Goal: Complete application form

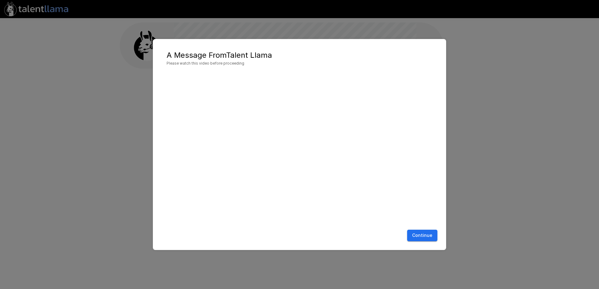
click at [420, 240] on button "Continue" at bounding box center [422, 235] width 30 height 12
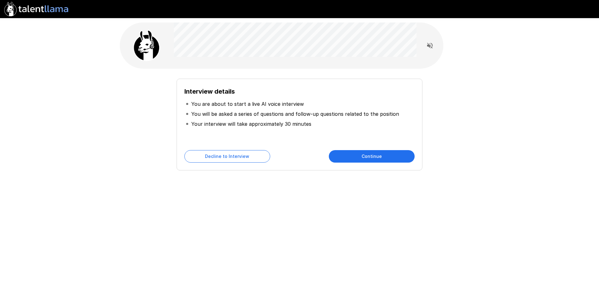
click at [366, 157] on button "Continue" at bounding box center [372, 156] width 86 height 12
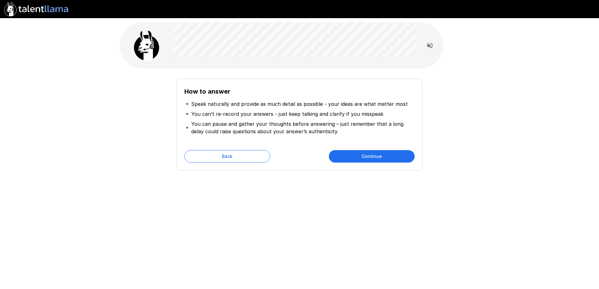
click at [362, 157] on button "Continue" at bounding box center [372, 156] width 86 height 12
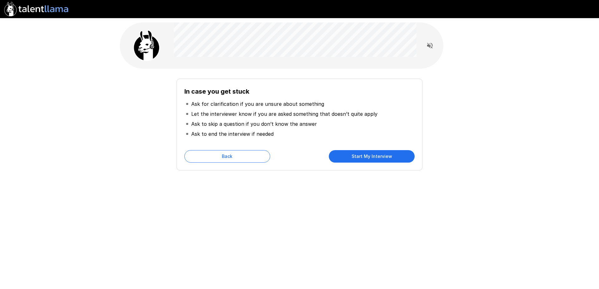
click at [365, 154] on button "Start My Interview" at bounding box center [372, 156] width 86 height 12
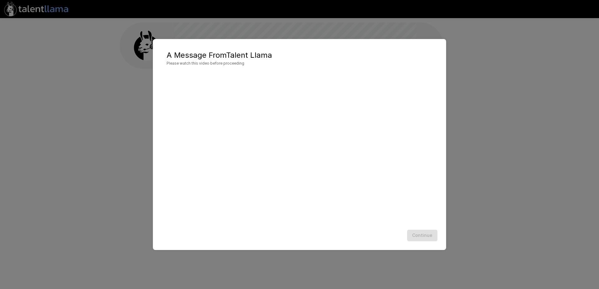
click at [442, 44] on div "A Message From Talent Llama Please watch this video before proceeding Continue" at bounding box center [299, 144] width 293 height 211
click at [424, 238] on button "Continue" at bounding box center [422, 235] width 30 height 12
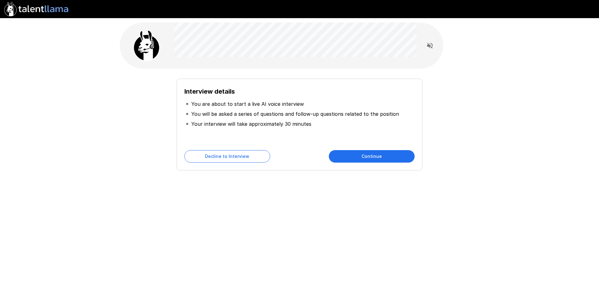
click at [366, 159] on button "Continue" at bounding box center [372, 156] width 86 height 12
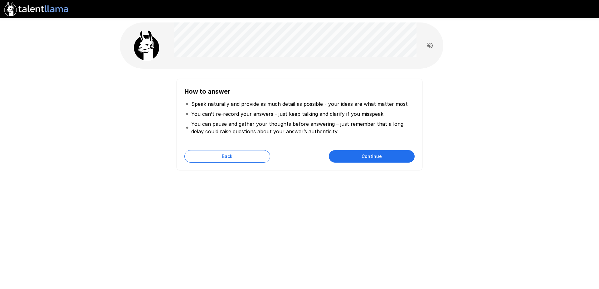
click at [366, 159] on button "Continue" at bounding box center [372, 156] width 86 height 12
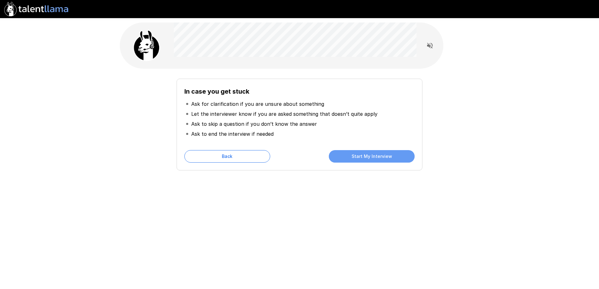
click at [366, 160] on button "Start My Interview" at bounding box center [372, 156] width 86 height 12
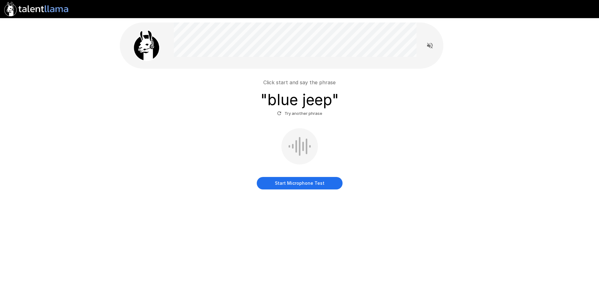
click at [297, 183] on button "Start Microphone Test" at bounding box center [300, 183] width 86 height 12
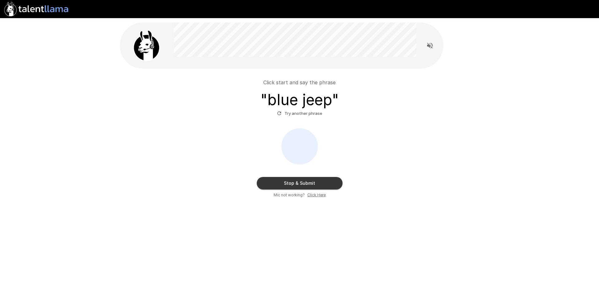
click at [291, 180] on button "Stop & Submit" at bounding box center [300, 183] width 86 height 12
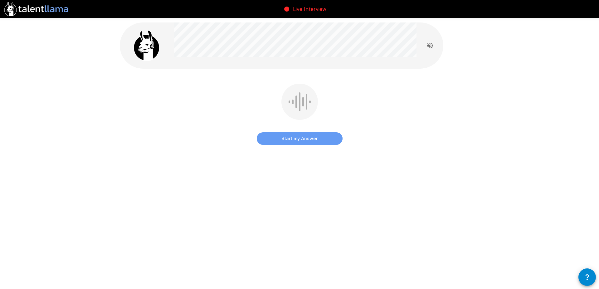
click at [303, 137] on button "Start my Answer" at bounding box center [300, 138] width 86 height 12
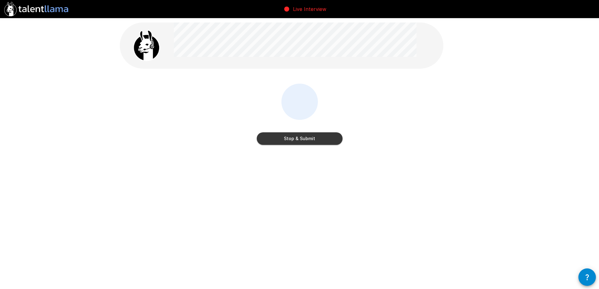
click at [298, 137] on button "Stop & Submit" at bounding box center [300, 138] width 86 height 12
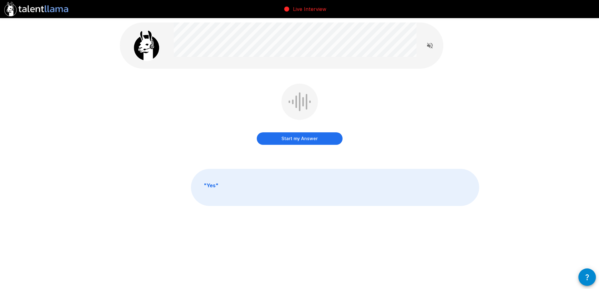
click at [308, 140] on button "Start my Answer" at bounding box center [300, 138] width 86 height 12
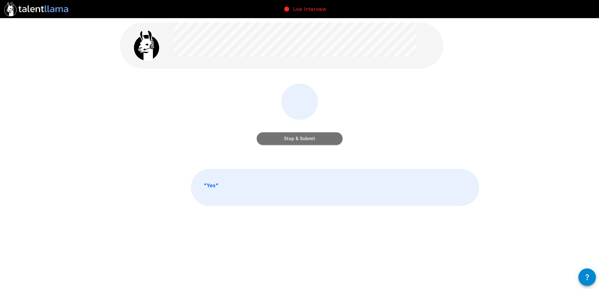
click at [294, 141] on button "Stop & Submit" at bounding box center [300, 138] width 86 height 12
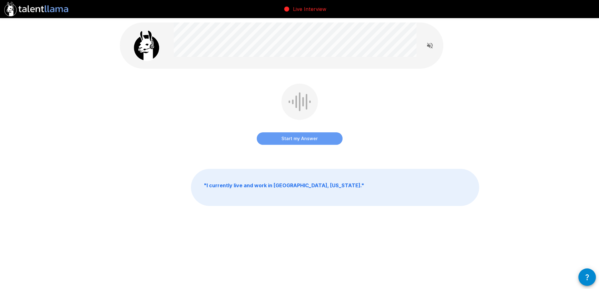
click at [290, 137] on button "Start my Answer" at bounding box center [300, 138] width 86 height 12
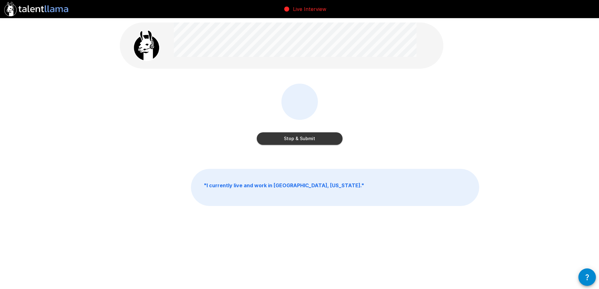
click at [295, 138] on button "Stop & Submit" at bounding box center [300, 138] width 86 height 12
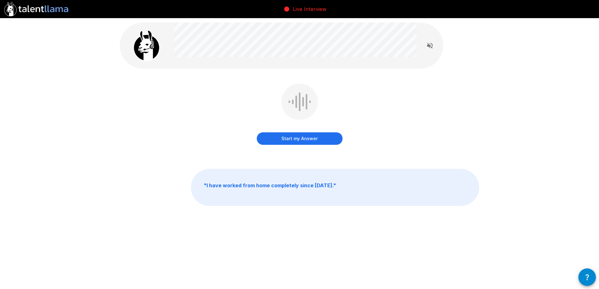
click at [298, 140] on button "Start my Answer" at bounding box center [300, 138] width 86 height 12
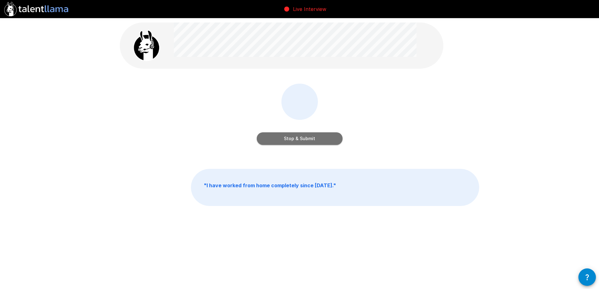
click at [298, 140] on button "Stop & Submit" at bounding box center [300, 138] width 86 height 12
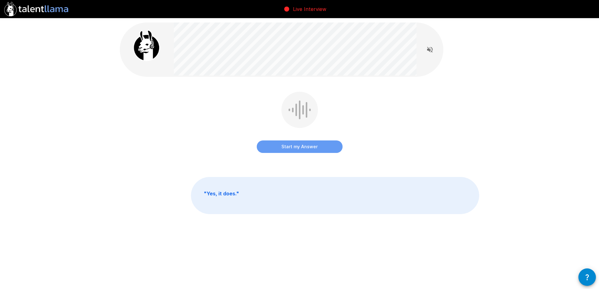
click at [301, 146] on button "Start my Answer" at bounding box center [300, 146] width 86 height 12
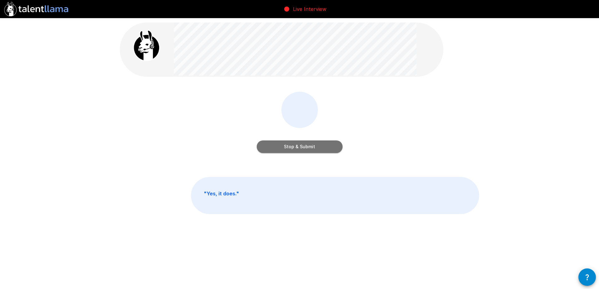
click at [303, 149] on button "Stop & Submit" at bounding box center [300, 146] width 86 height 12
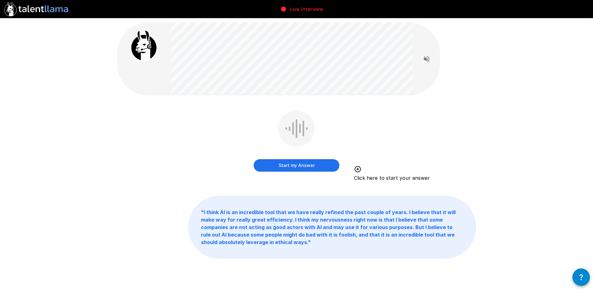
click at [291, 169] on button "Start my Answer" at bounding box center [297, 165] width 86 height 12
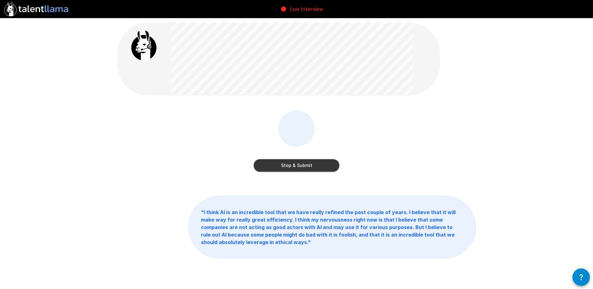
click at [304, 168] on button "Stop & Submit" at bounding box center [297, 165] width 86 height 12
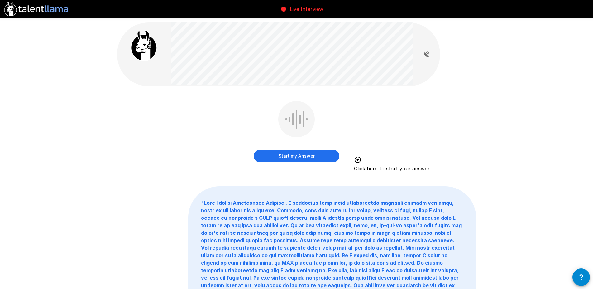
click at [301, 156] on button "Start my Answer" at bounding box center [297, 156] width 86 height 12
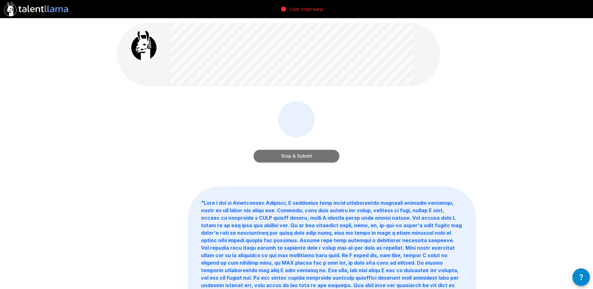
click at [296, 157] on button "Stop & Submit" at bounding box center [297, 156] width 86 height 12
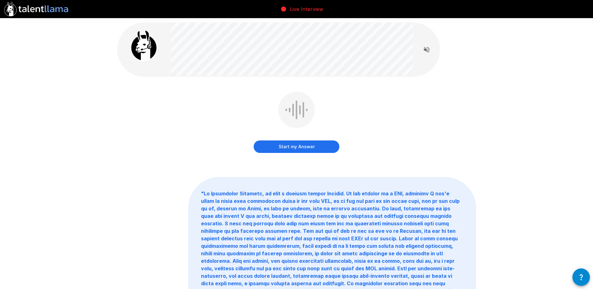
click at [406, 103] on div "Start my Answer" at bounding box center [296, 127] width 359 height 70
click at [295, 150] on button "Start my Answer" at bounding box center [297, 146] width 86 height 12
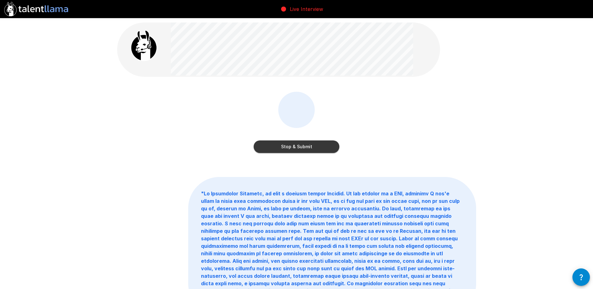
click at [304, 142] on button "Stop & Submit" at bounding box center [297, 146] width 86 height 12
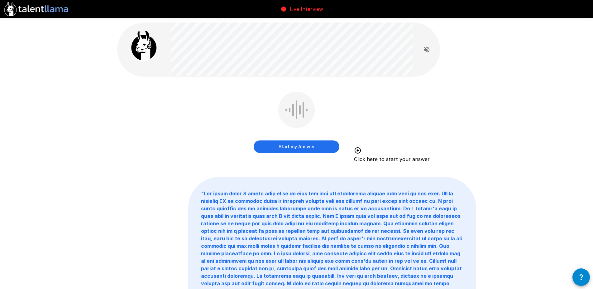
click at [298, 143] on button "Start my Answer" at bounding box center [297, 146] width 86 height 12
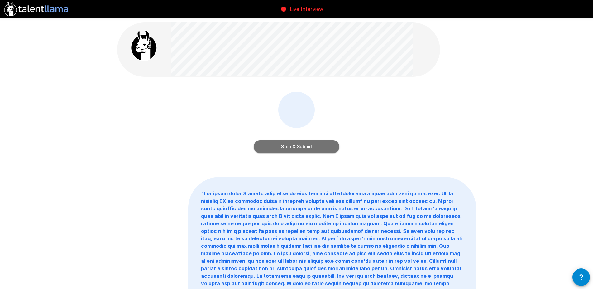
click at [295, 148] on button "Stop & Submit" at bounding box center [297, 146] width 86 height 12
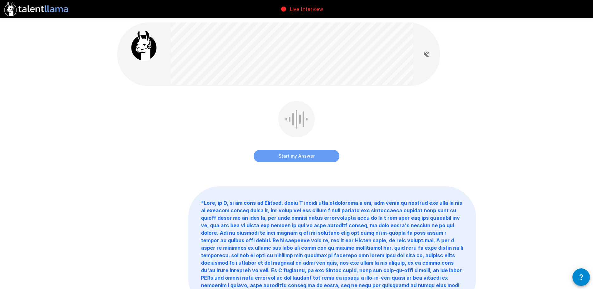
click at [288, 157] on button "Start my Answer" at bounding box center [297, 156] width 86 height 12
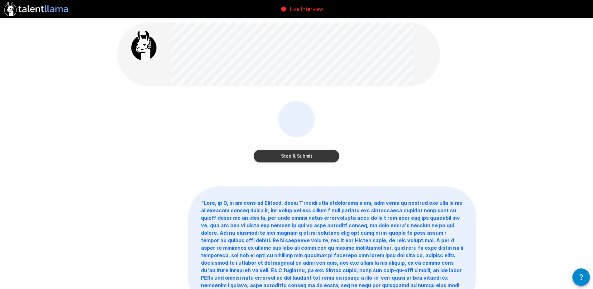
click at [291, 155] on button "Stop & Submit" at bounding box center [297, 156] width 86 height 12
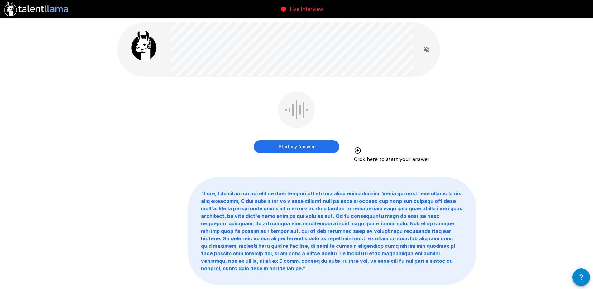
click at [299, 146] on button "Start my Answer" at bounding box center [297, 146] width 86 height 12
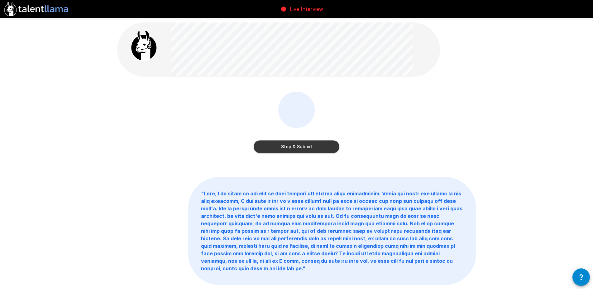
click at [294, 144] on button "Stop & Submit" at bounding box center [297, 146] width 86 height 12
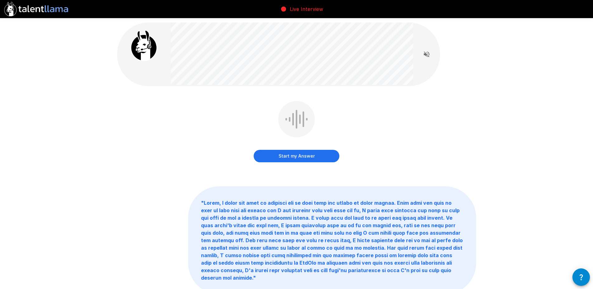
click at [388, 109] on div "Start my Answer" at bounding box center [296, 136] width 359 height 70
click at [299, 160] on button "Start my Answer" at bounding box center [297, 156] width 86 height 12
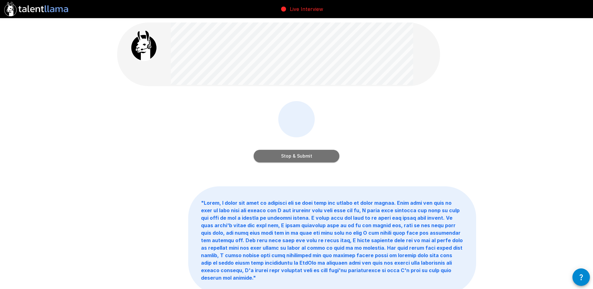
click at [312, 157] on button "Stop & Submit" at bounding box center [297, 156] width 86 height 12
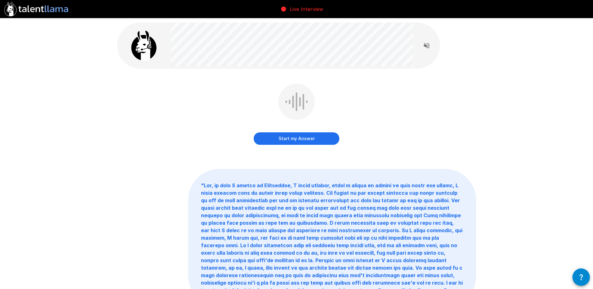
click at [294, 138] on button "Start my Answer" at bounding box center [297, 138] width 86 height 12
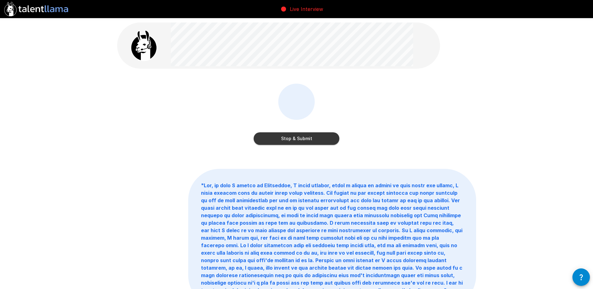
click at [298, 140] on button "Stop & Submit" at bounding box center [297, 138] width 86 height 12
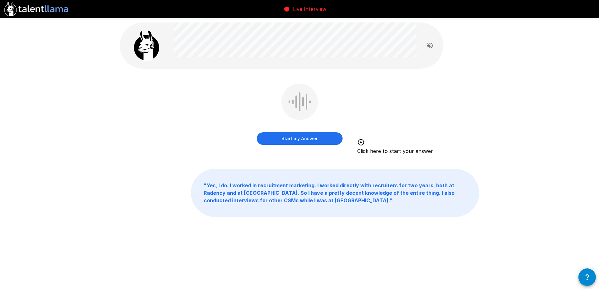
click at [298, 141] on button "Start my Answer" at bounding box center [300, 138] width 86 height 12
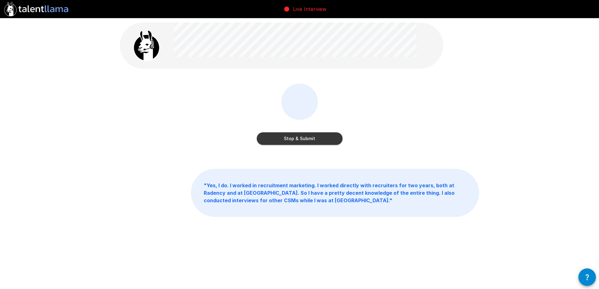
click at [297, 140] on button "Stop & Submit" at bounding box center [300, 138] width 86 height 12
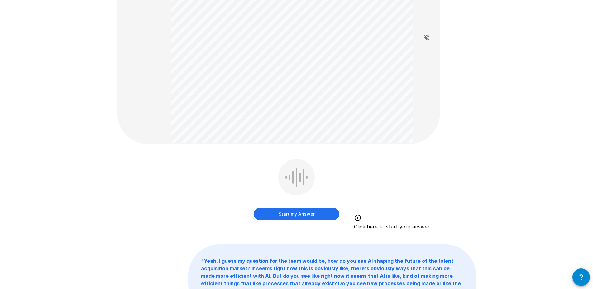
scroll to position [127, 0]
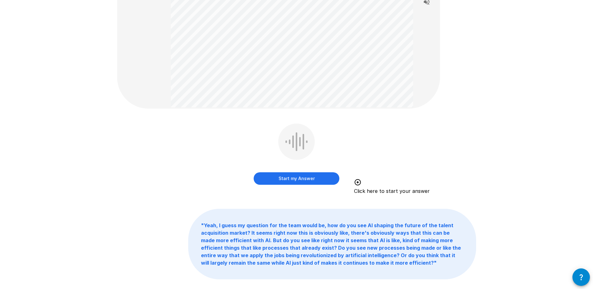
click at [296, 179] on button "Start my Answer" at bounding box center [297, 178] width 86 height 12
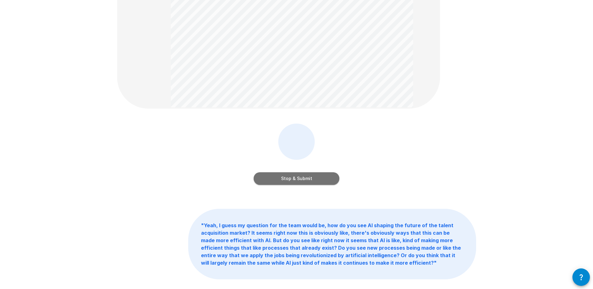
click at [286, 177] on button "Stop & Submit" at bounding box center [297, 178] width 86 height 12
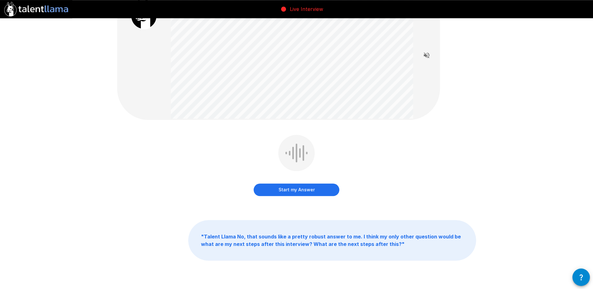
scroll to position [53, 0]
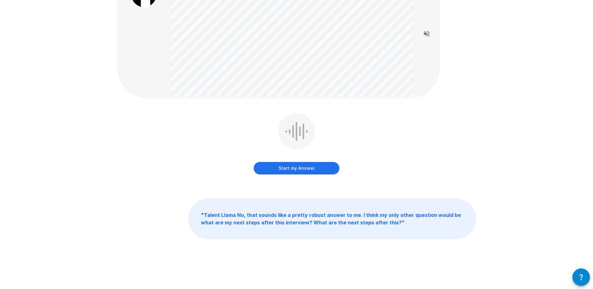
click at [303, 168] on button "Start my Answer" at bounding box center [297, 168] width 86 height 12
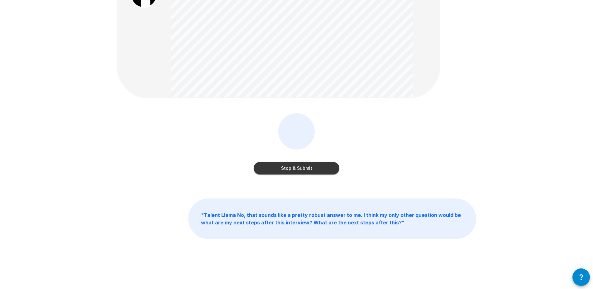
click at [299, 168] on button "Stop & Submit" at bounding box center [297, 168] width 86 height 12
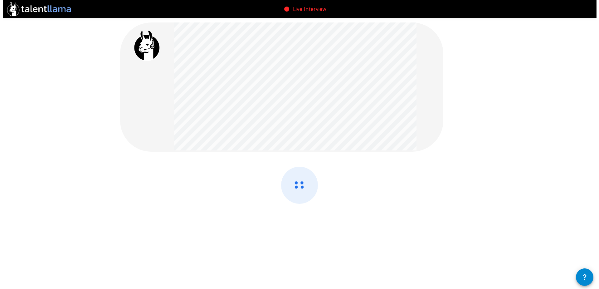
scroll to position [0, 0]
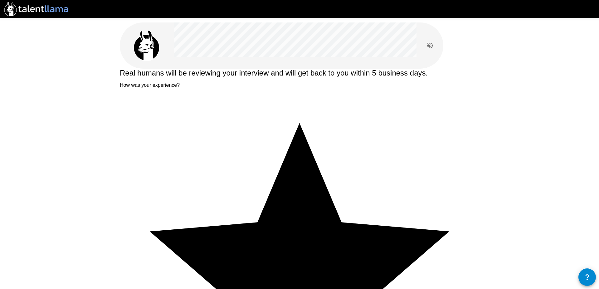
type textarea "*"
